Goal: Entertainment & Leisure: Consume media (video, audio)

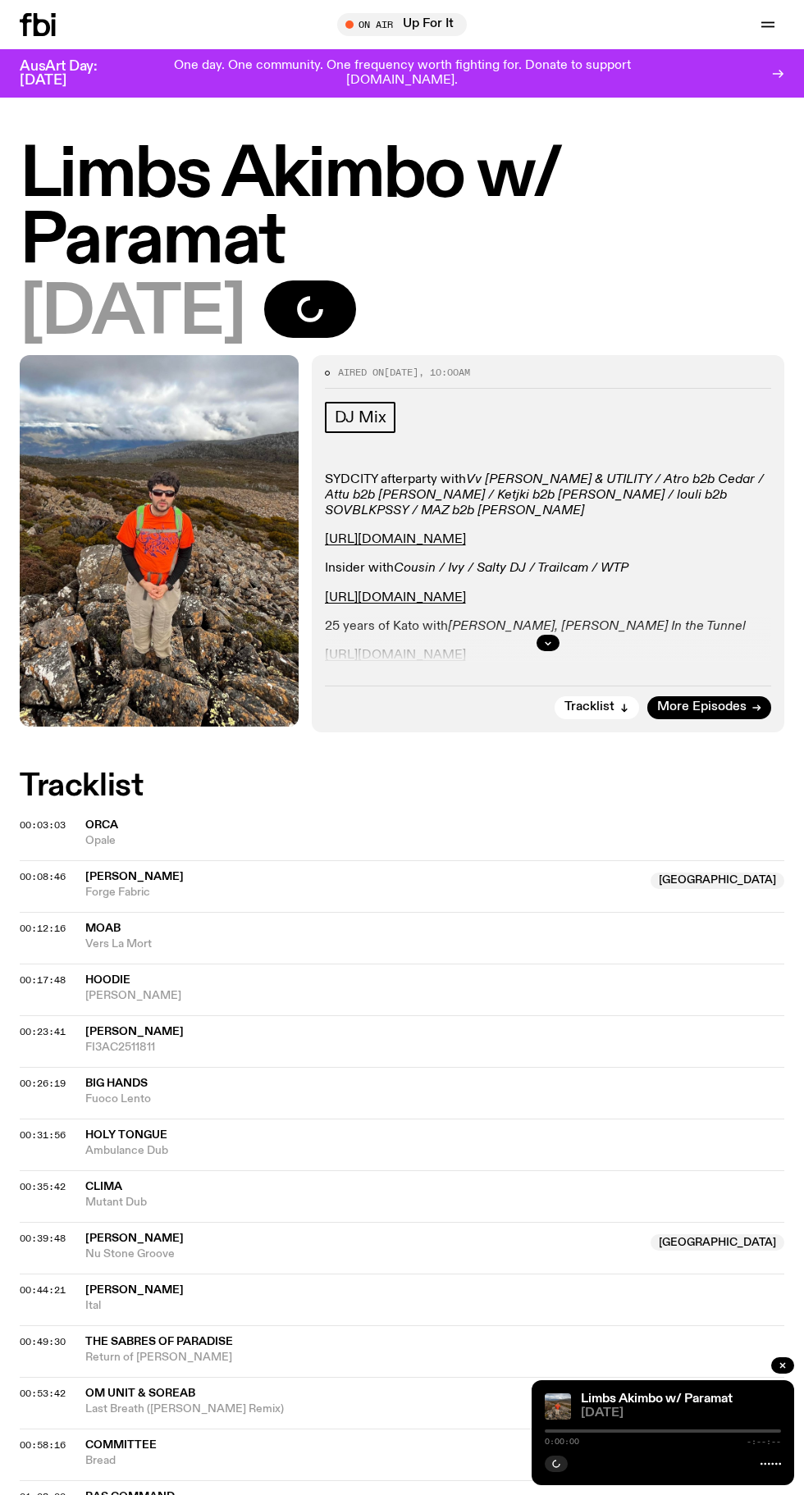
scroll to position [97, 0]
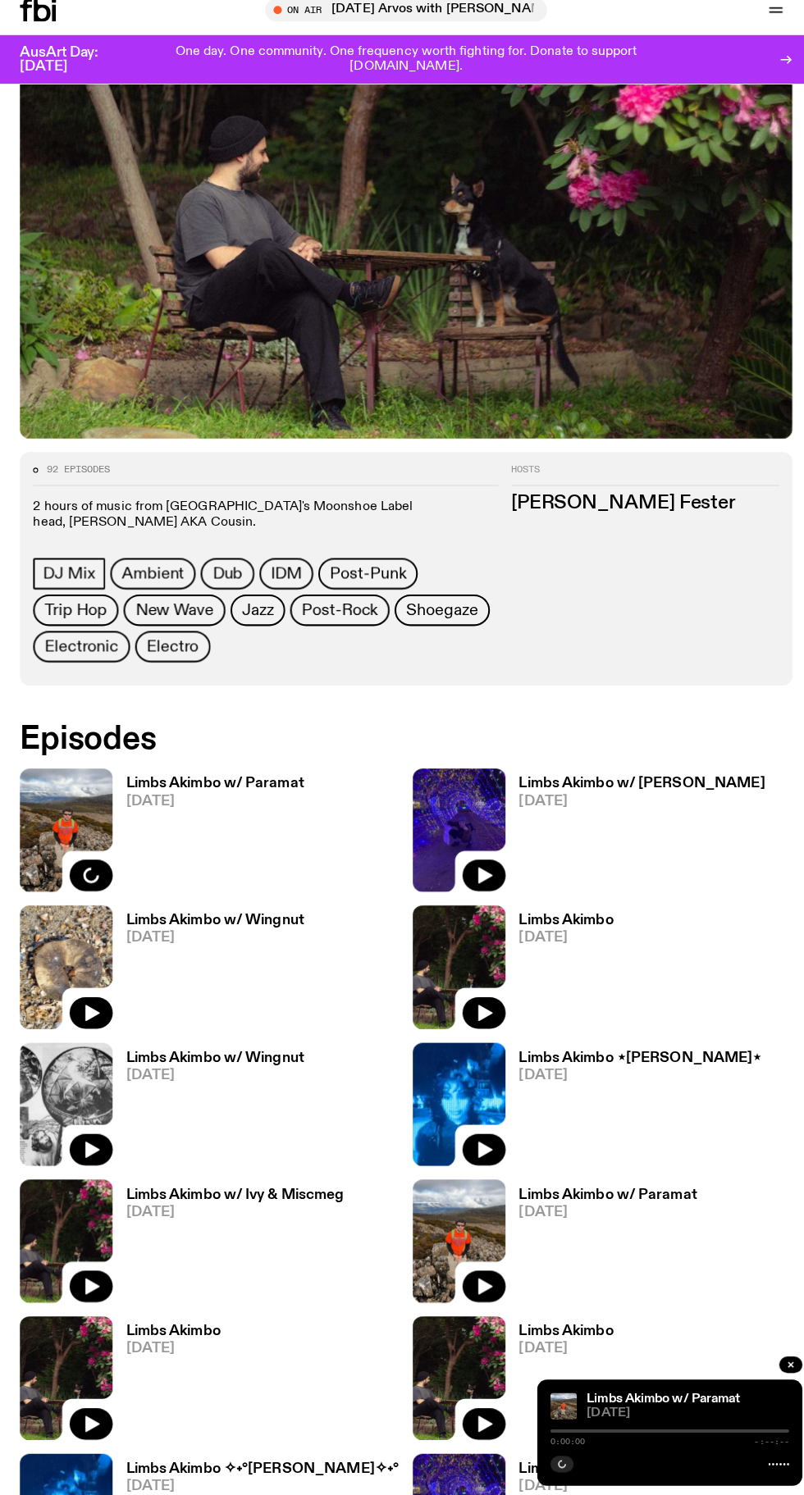
scroll to position [351, 0]
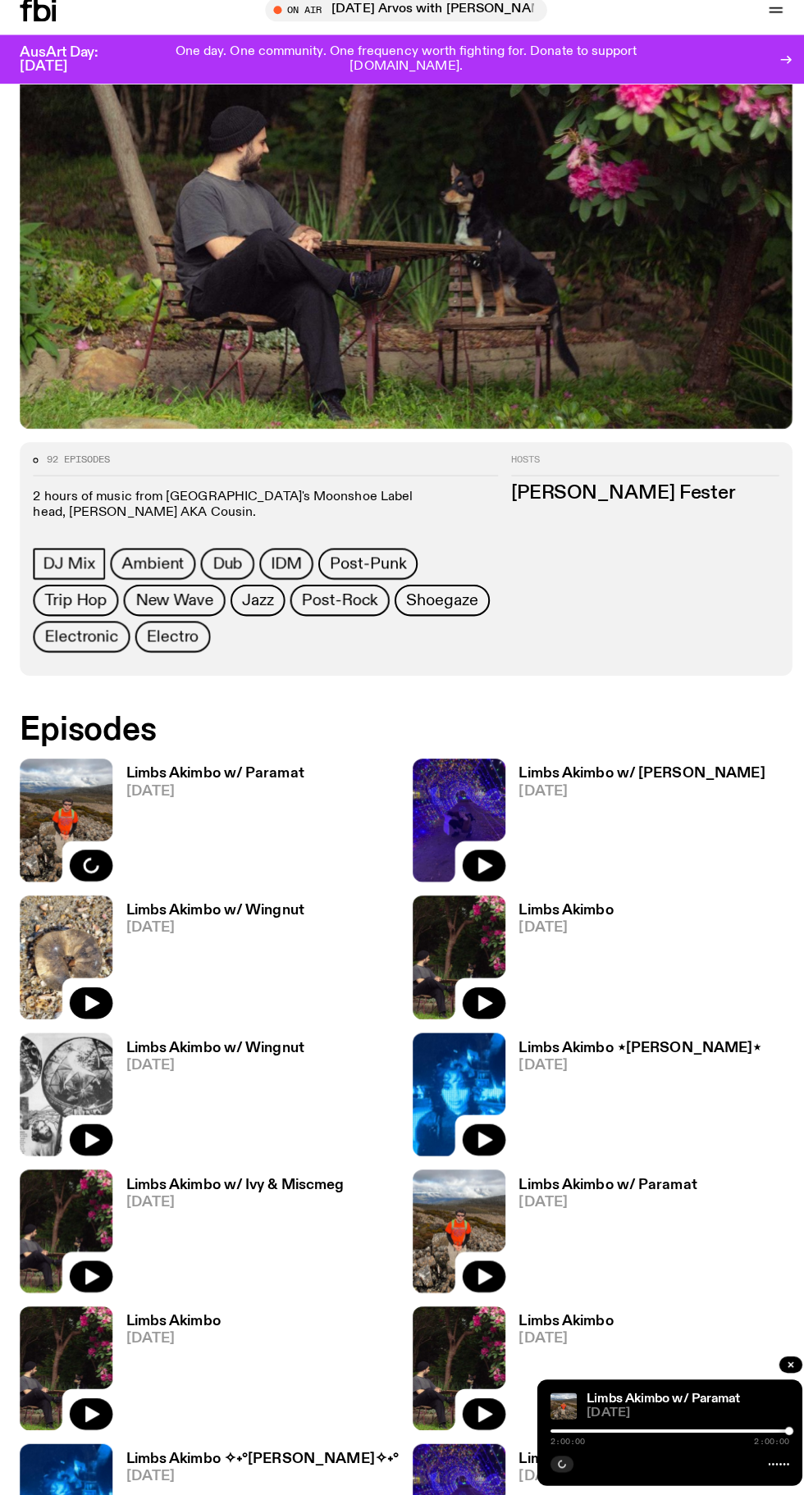
click at [278, 928] on span "20.09.25" at bounding box center [213, 934] width 176 height 14
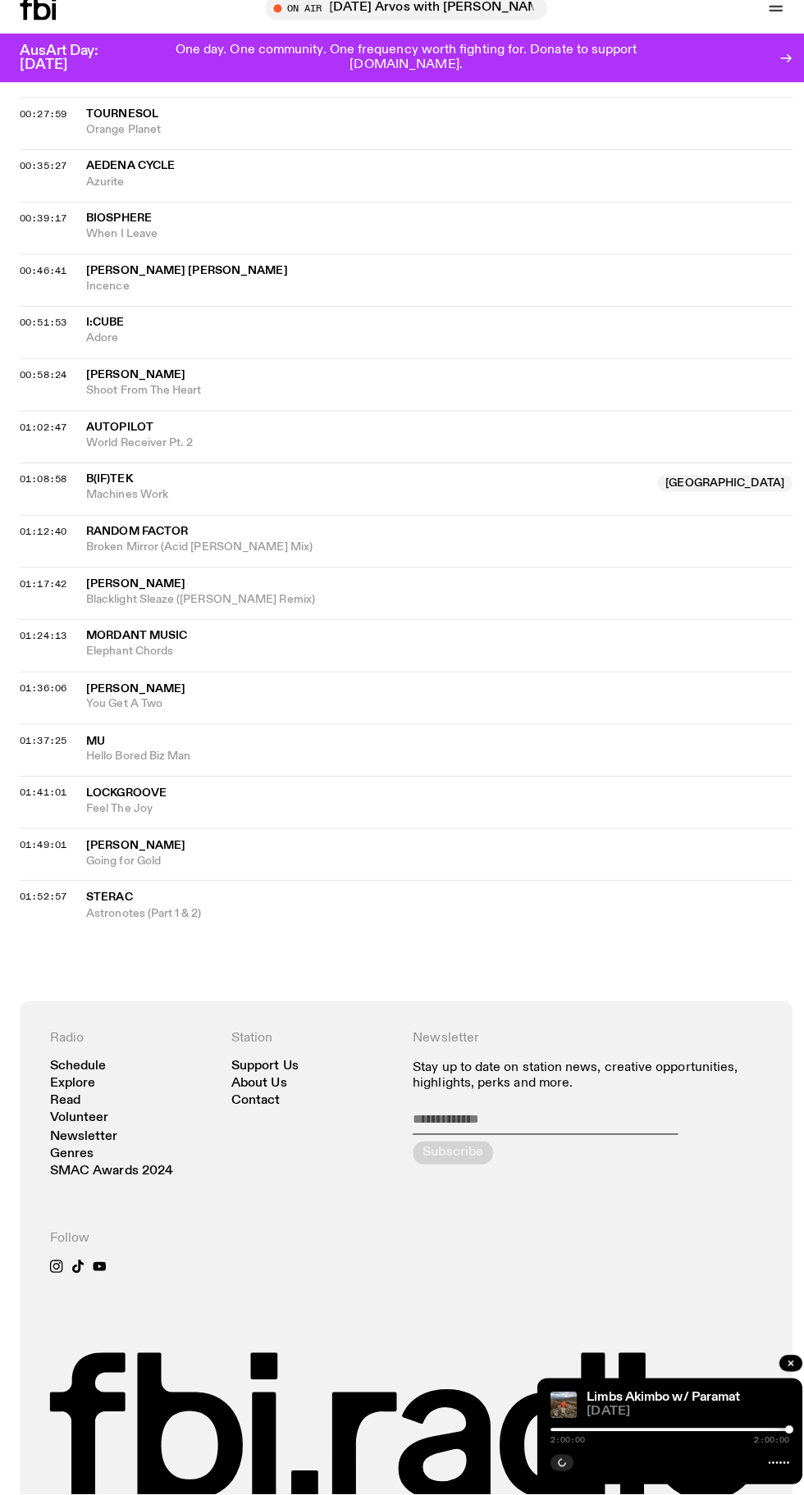
scroll to position [974, 0]
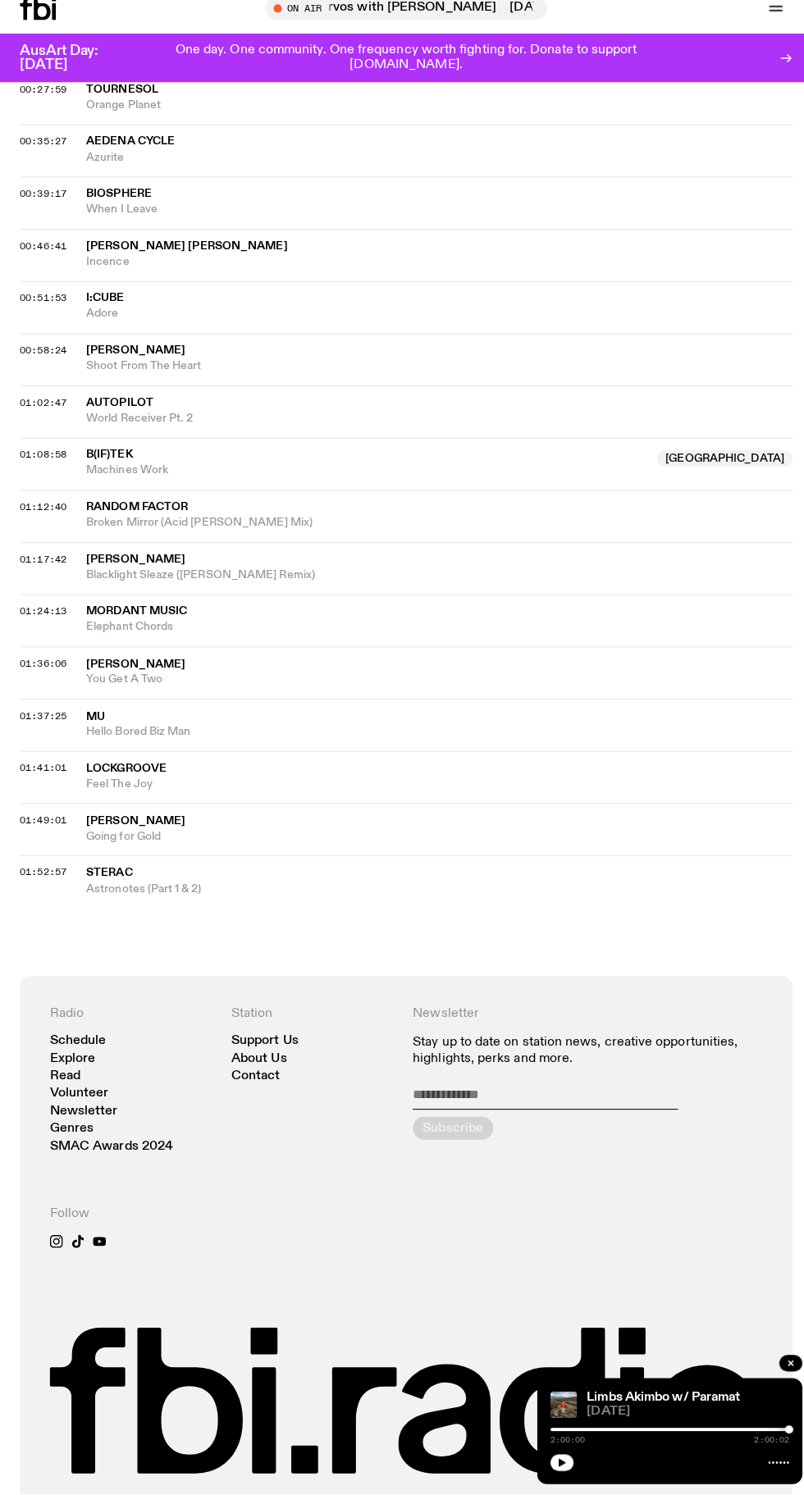
click at [556, 1468] on icon "button" at bounding box center [556, 1464] width 7 height 8
click at [684, 1433] on div at bounding box center [663, 1431] width 236 height 3
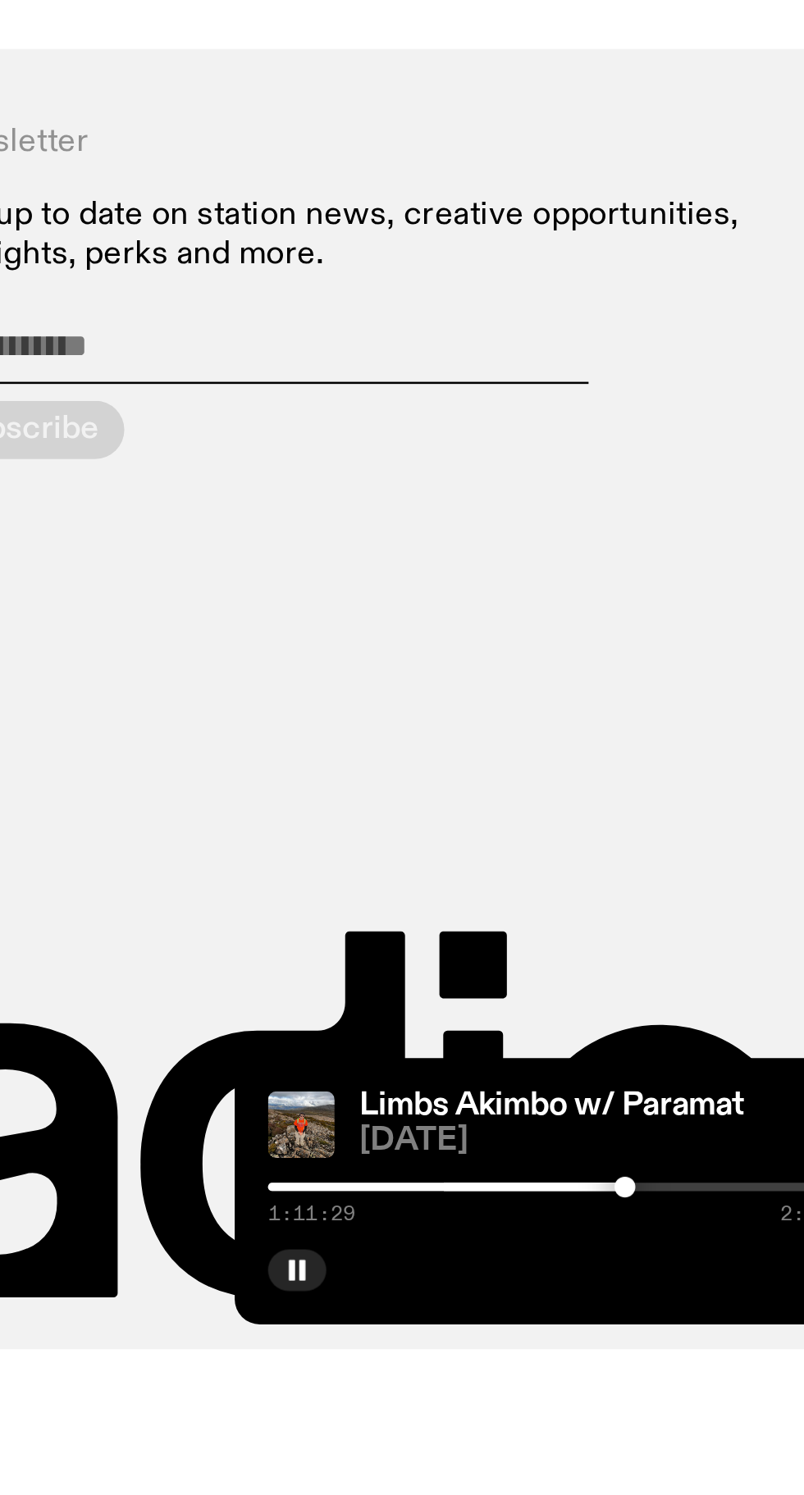
click at [683, 1435] on div at bounding box center [685, 1431] width 8 height 8
click at [699, 1433] on div at bounding box center [663, 1431] width 236 height 3
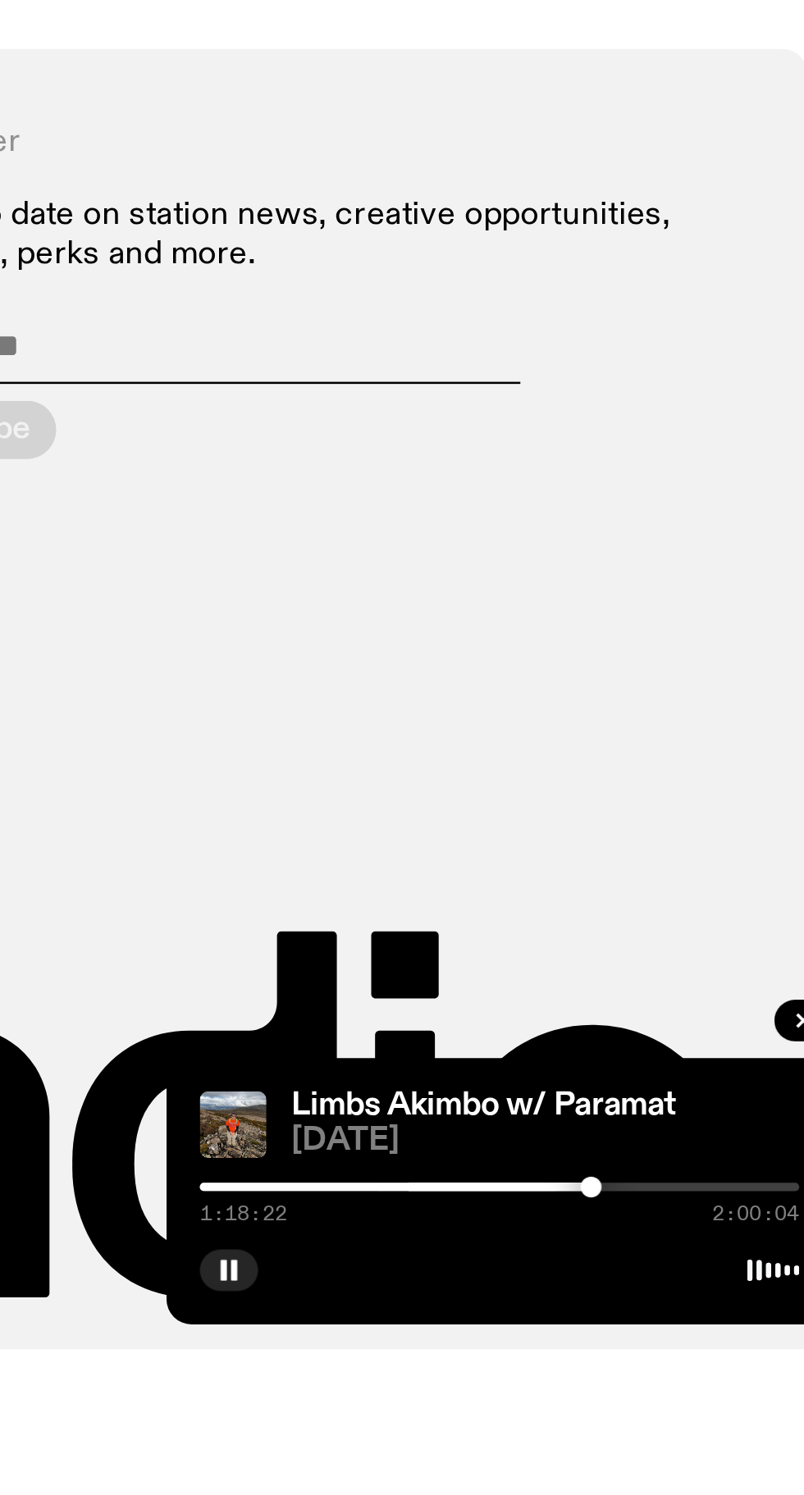
click at [706, 1433] on div at bounding box center [663, 1431] width 236 height 3
click at [722, 1433] on div at bounding box center [663, 1431] width 236 height 3
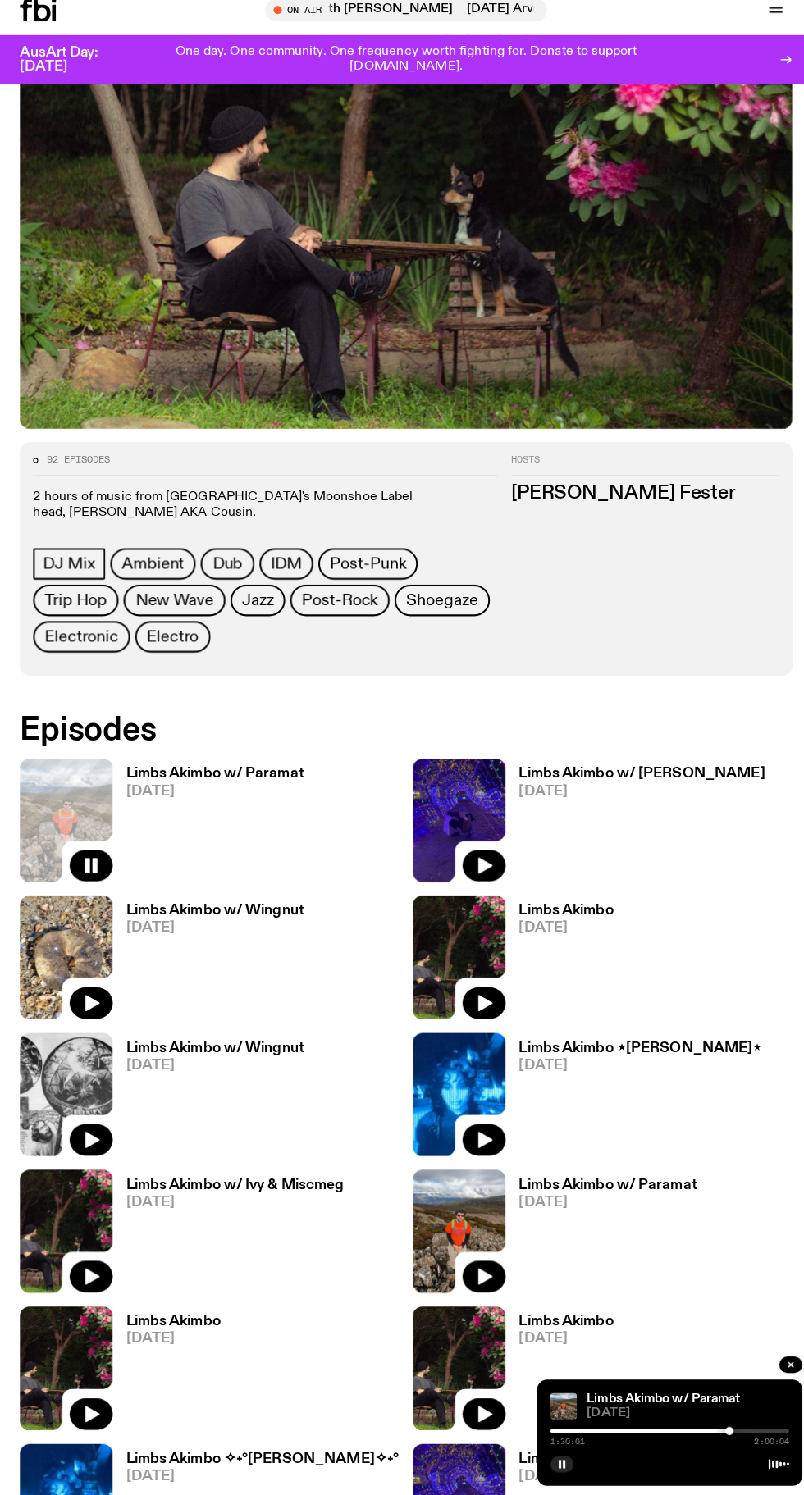
click at [253, 928] on span "20.09.25" at bounding box center [213, 934] width 176 height 14
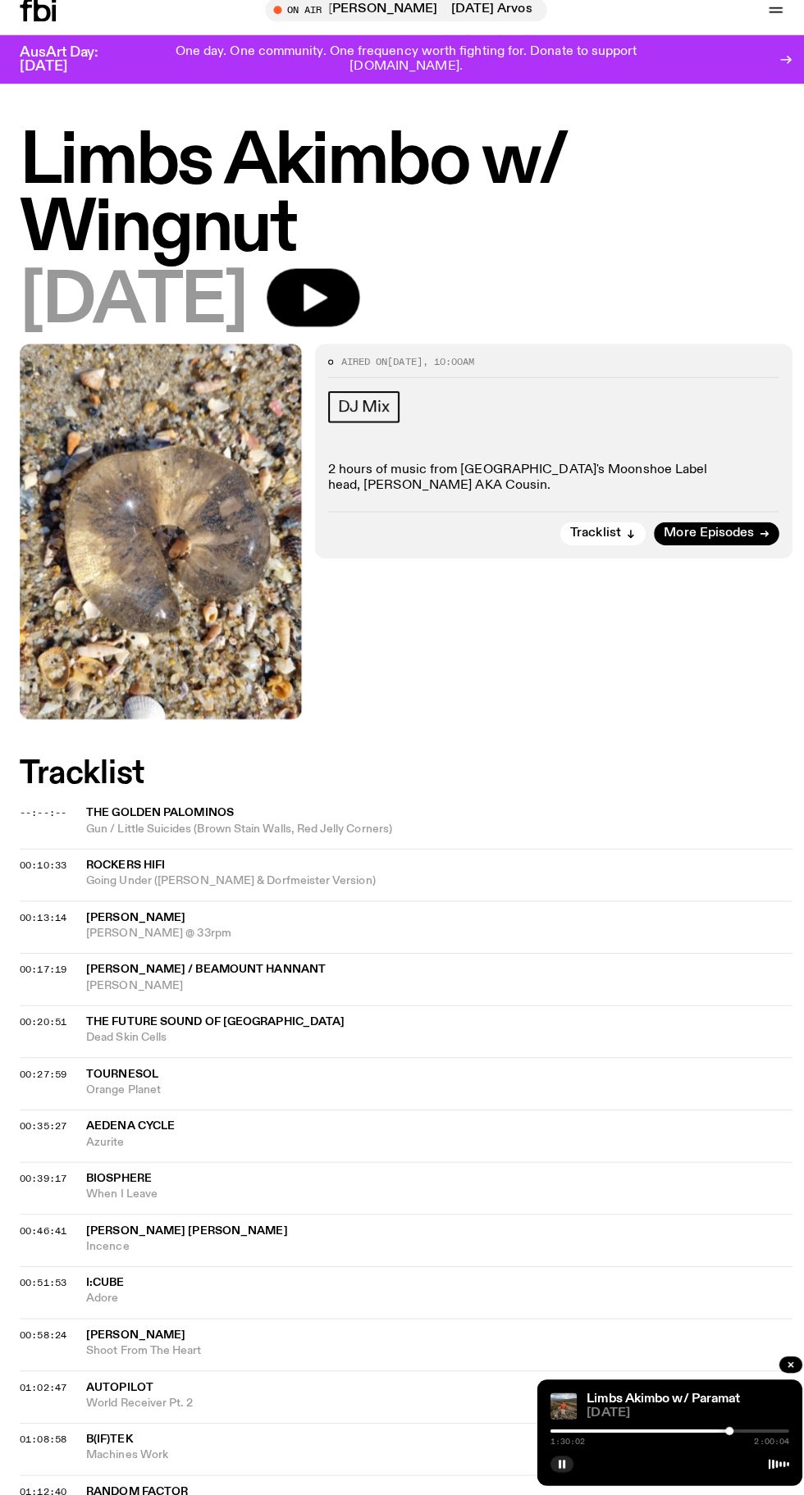
click at [324, 309] on icon "button" at bounding box center [312, 309] width 24 height 27
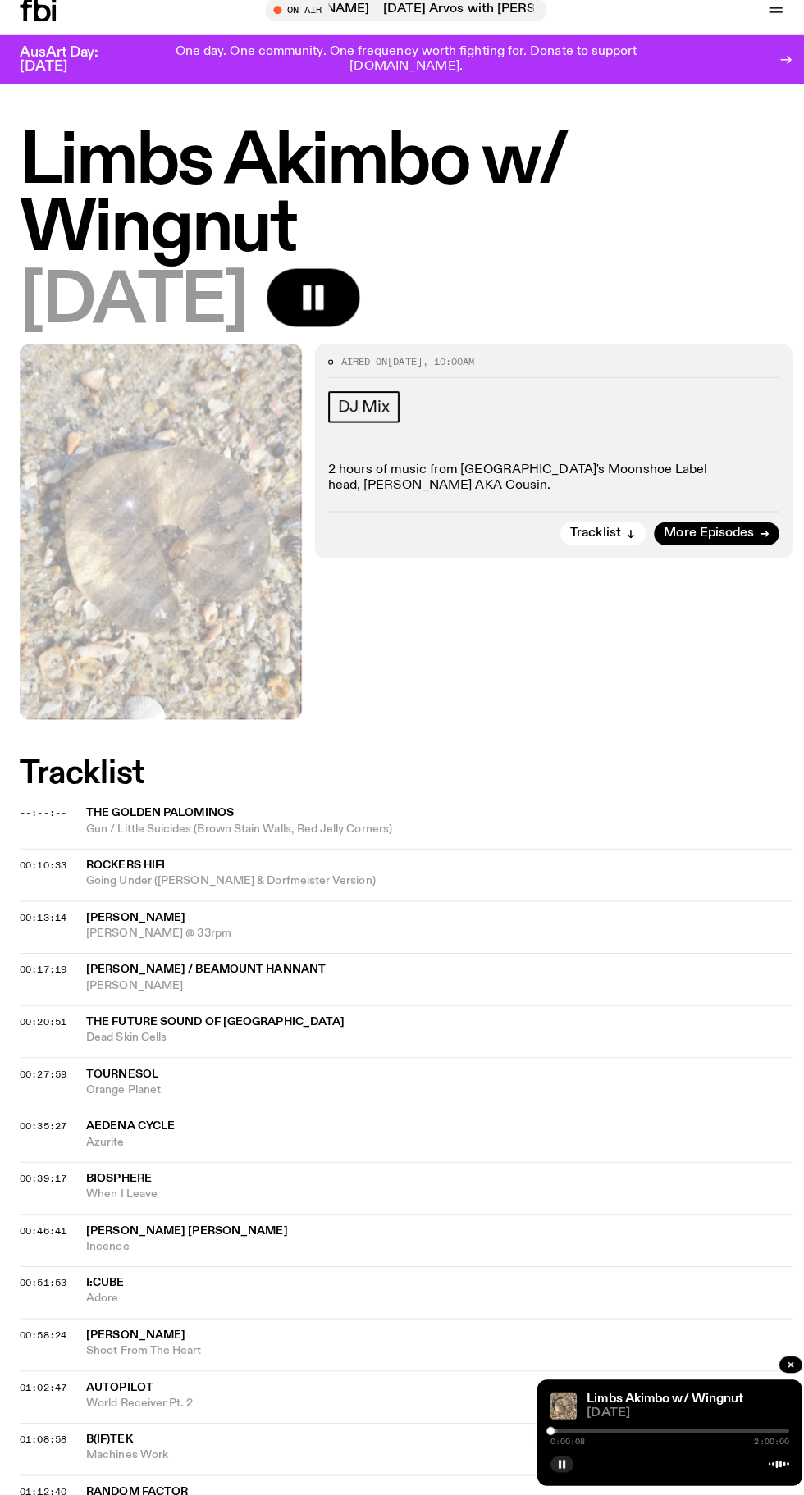
click at [672, 1433] on div at bounding box center [663, 1431] width 236 height 3
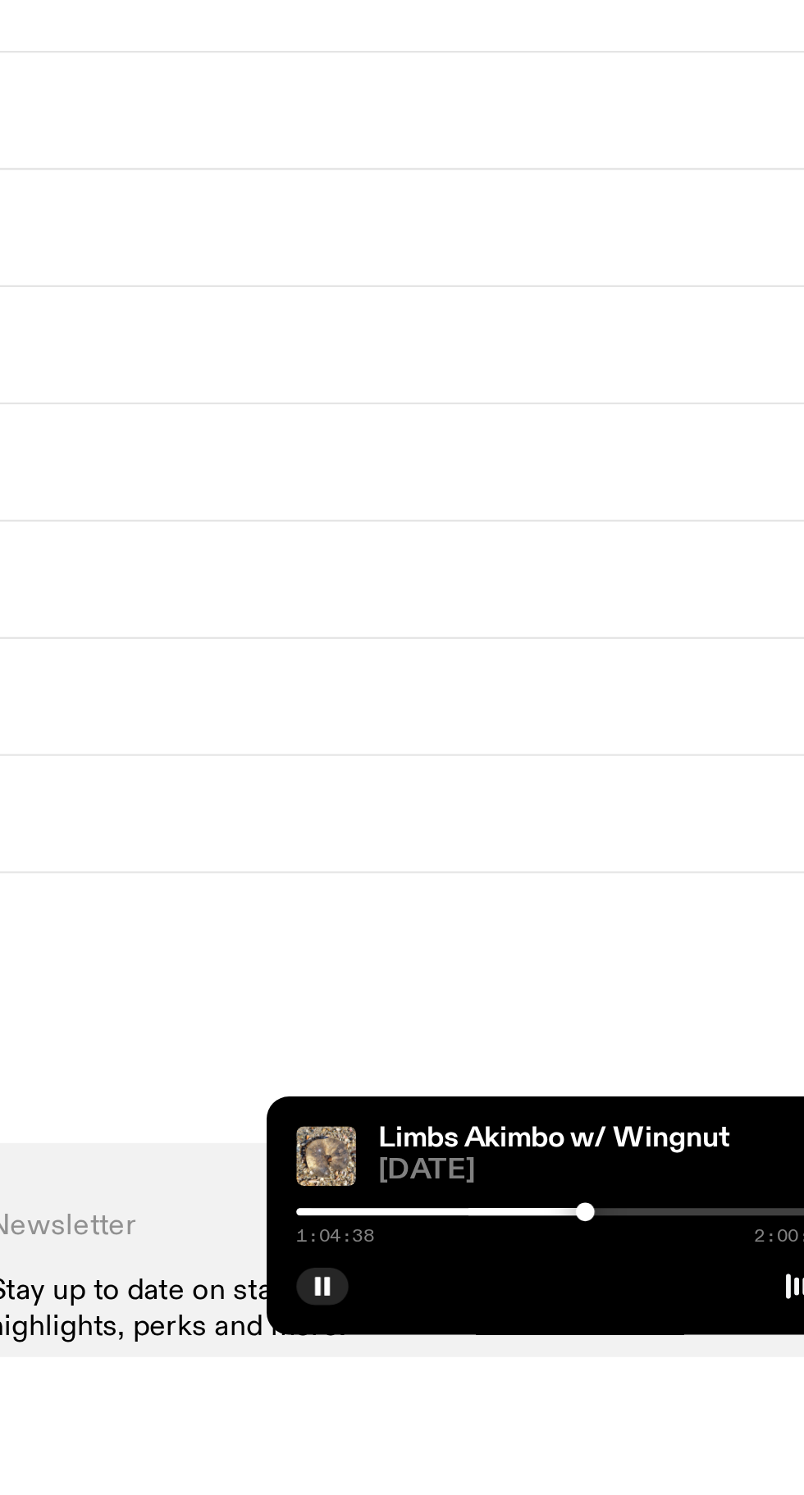
scroll to position [555, 0]
click at [672, 1435] on div at bounding box center [675, 1431] width 8 height 8
click at [690, 1433] on div at bounding box center [663, 1431] width 236 height 3
click at [704, 1433] on div at bounding box center [663, 1431] width 236 height 3
click at [703, 1433] on div at bounding box center [663, 1431] width 236 height 3
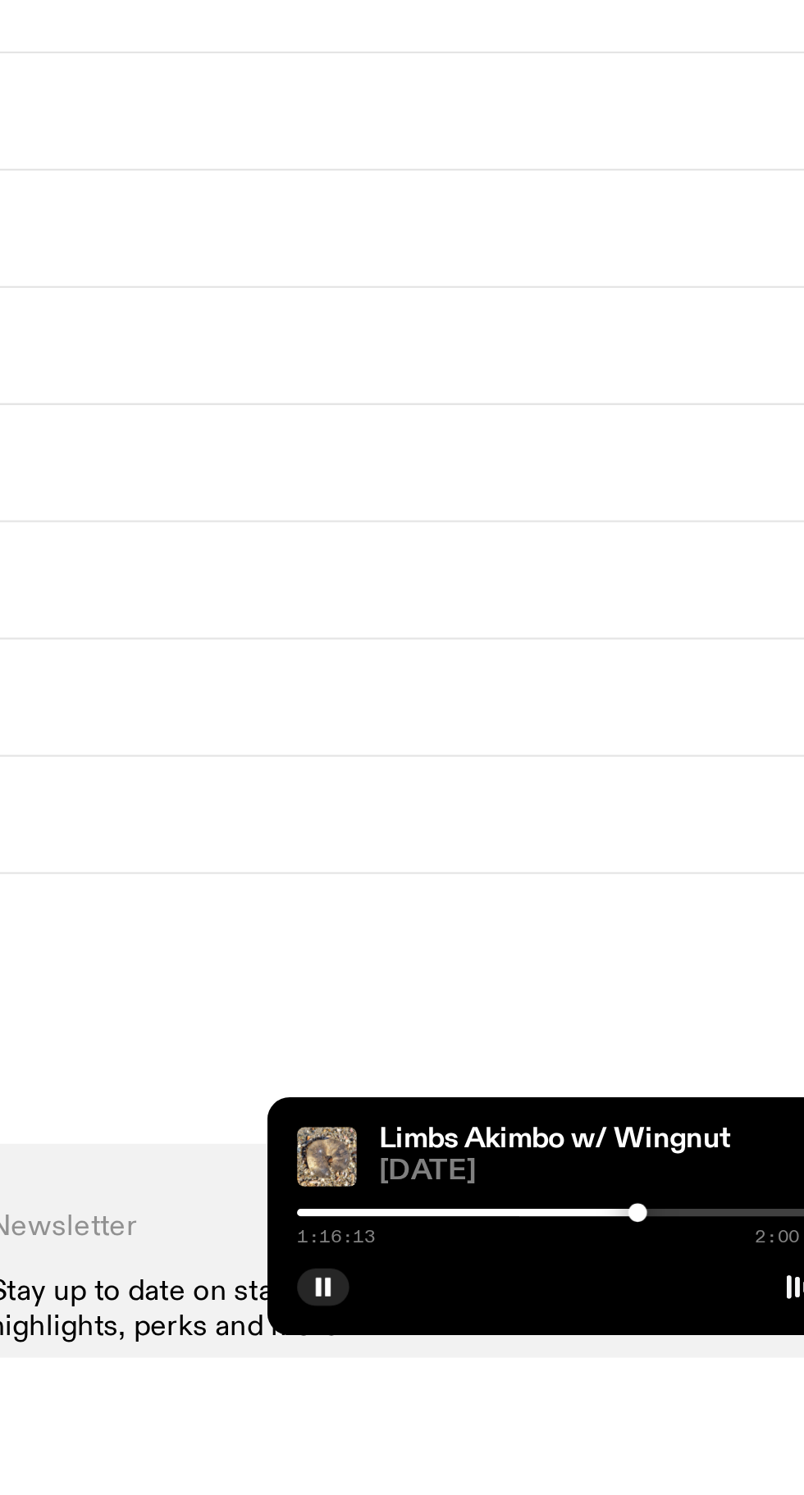
click at [702, 1433] on div at bounding box center [663, 1431] width 236 height 3
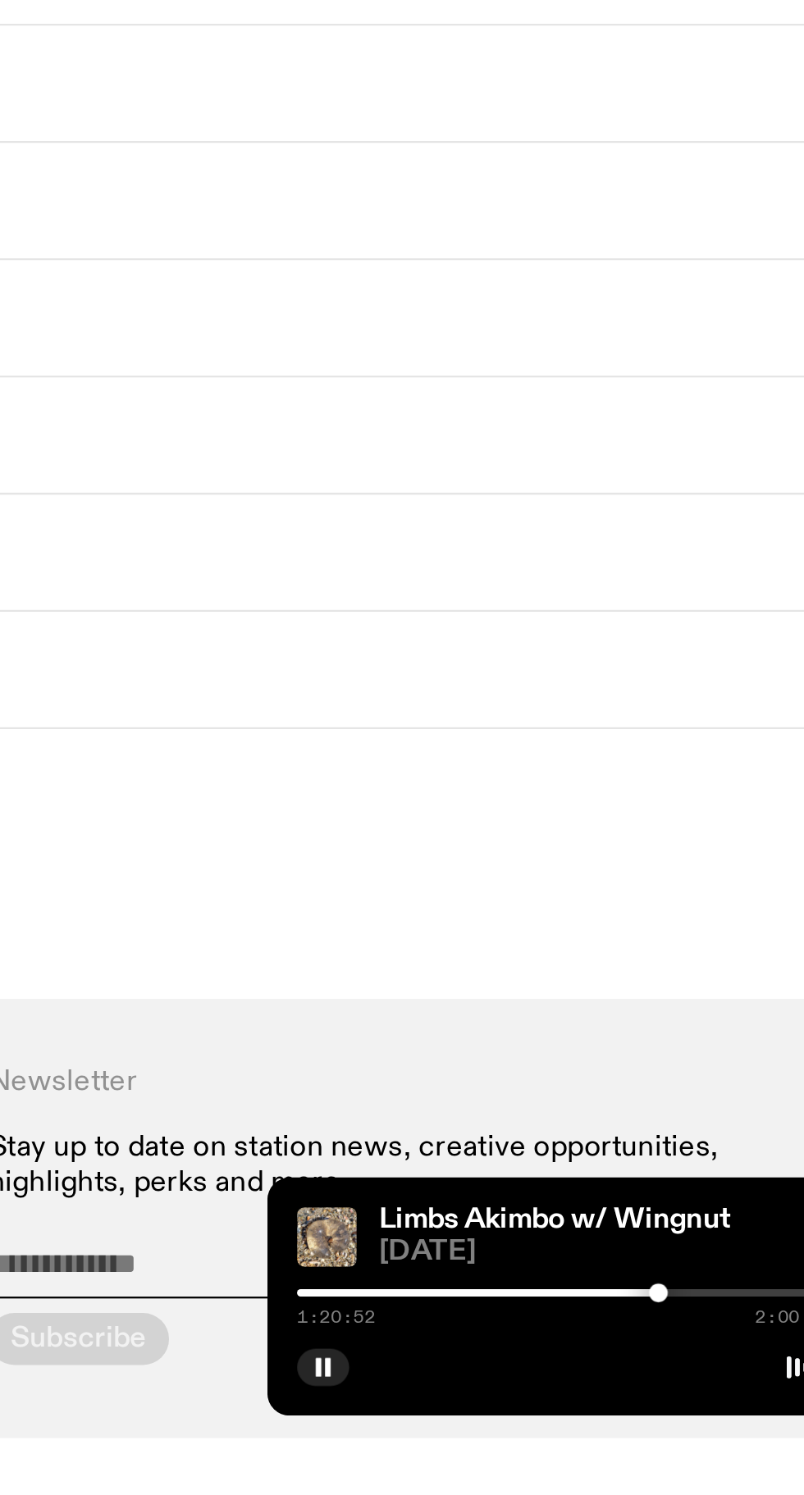
scroll to position [724, 0]
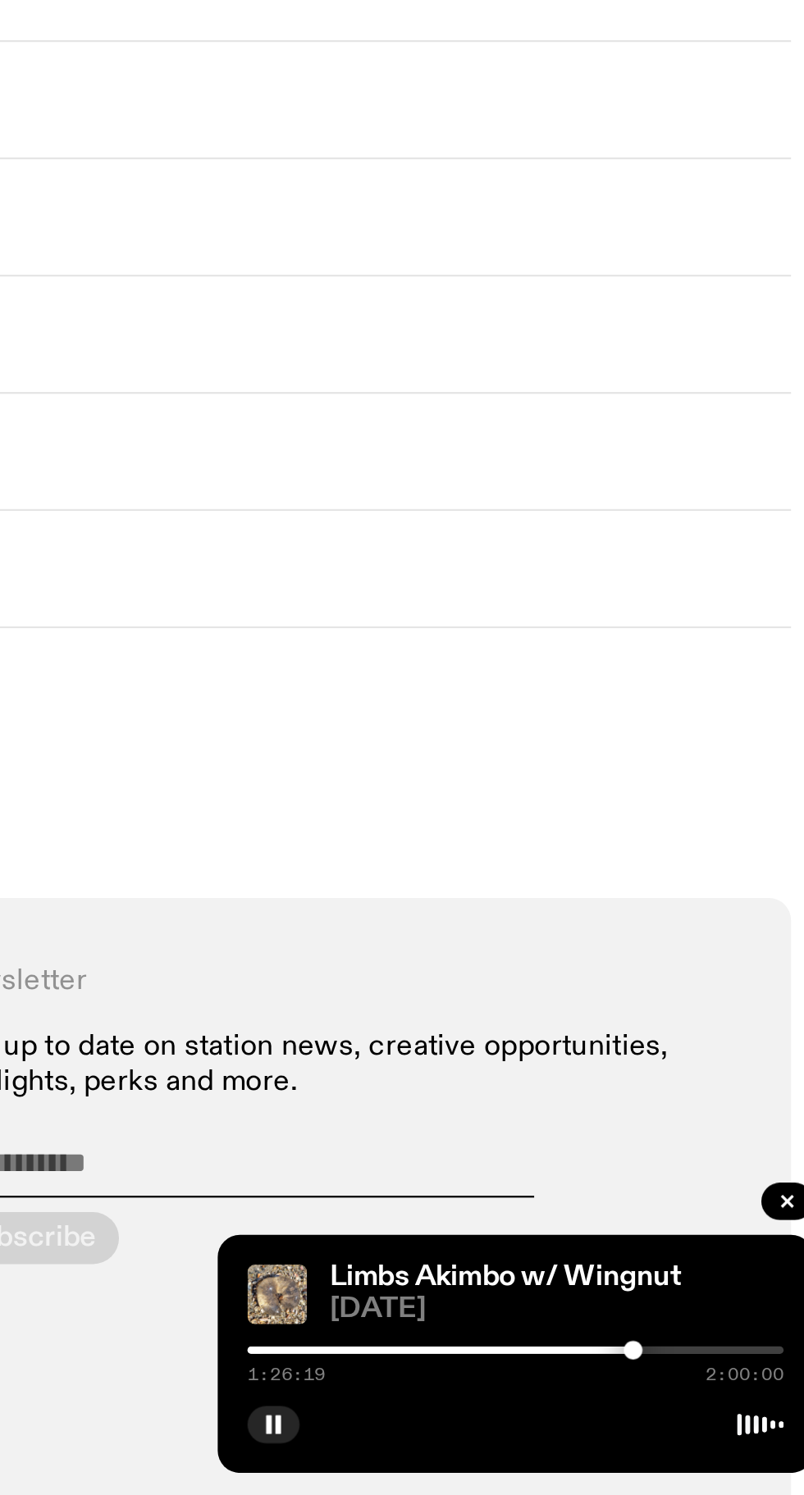
click at [691, 1430] on div at bounding box center [596, 1431] width 236 height 3
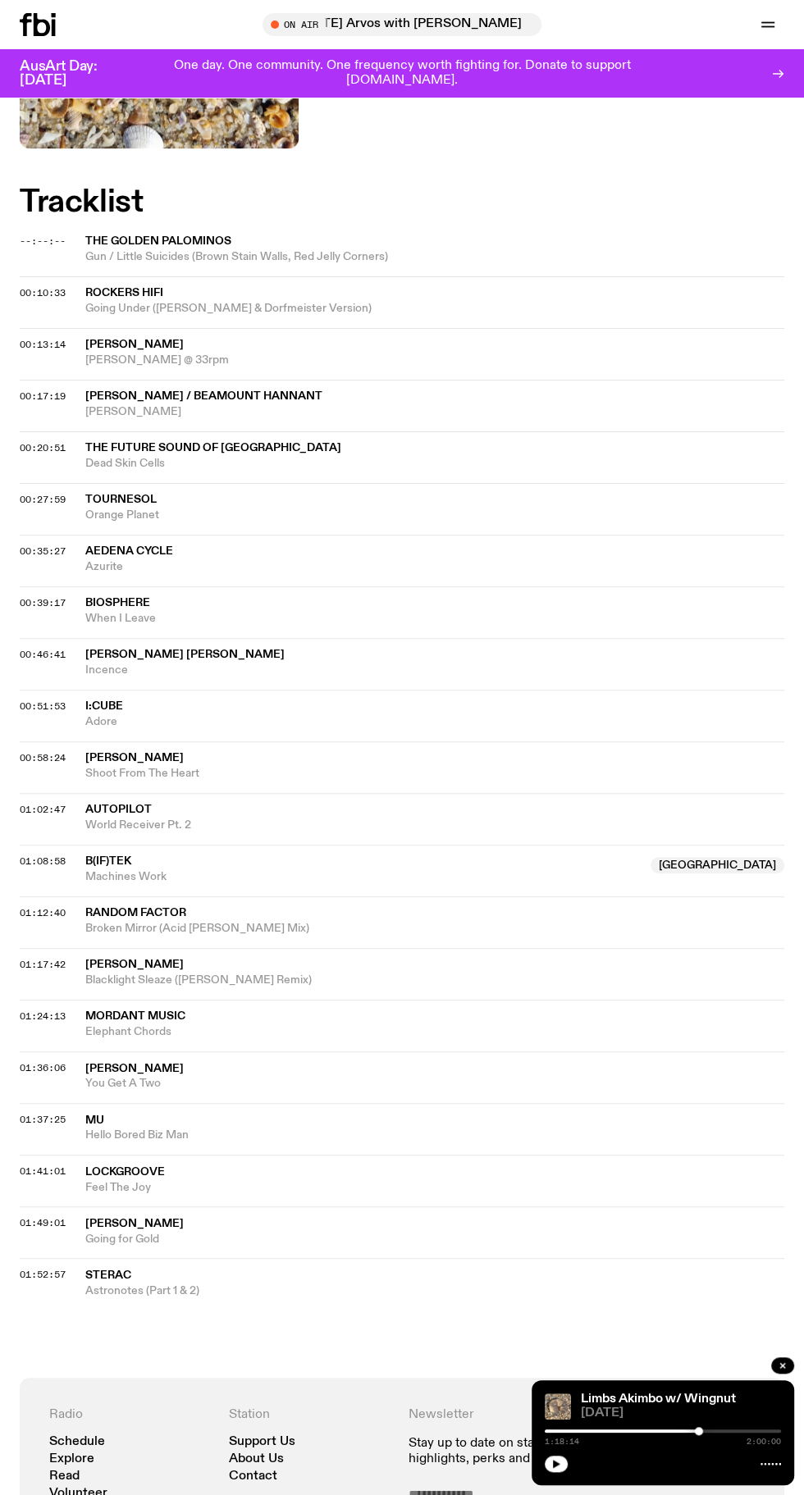
scroll to position [553, 0]
